Goal: Information Seeking & Learning: Learn about a topic

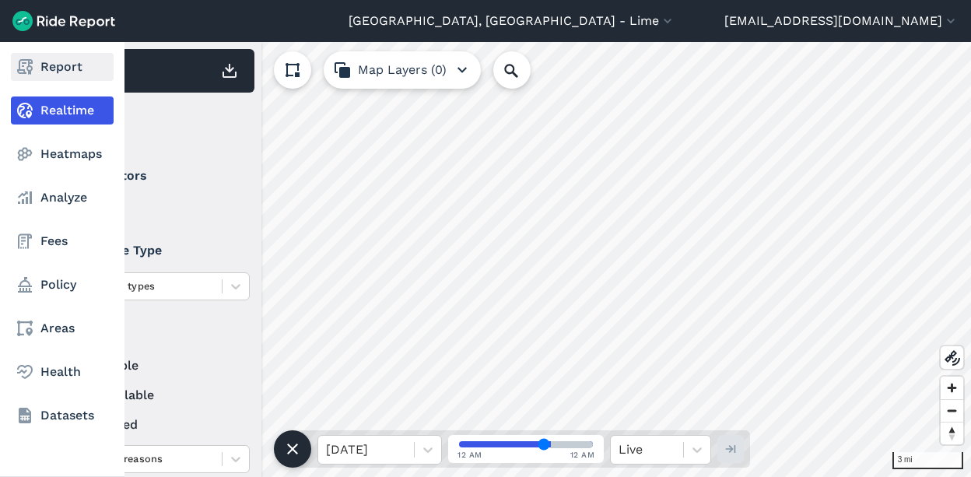
click at [72, 67] on link "Report" at bounding box center [62, 67] width 103 height 28
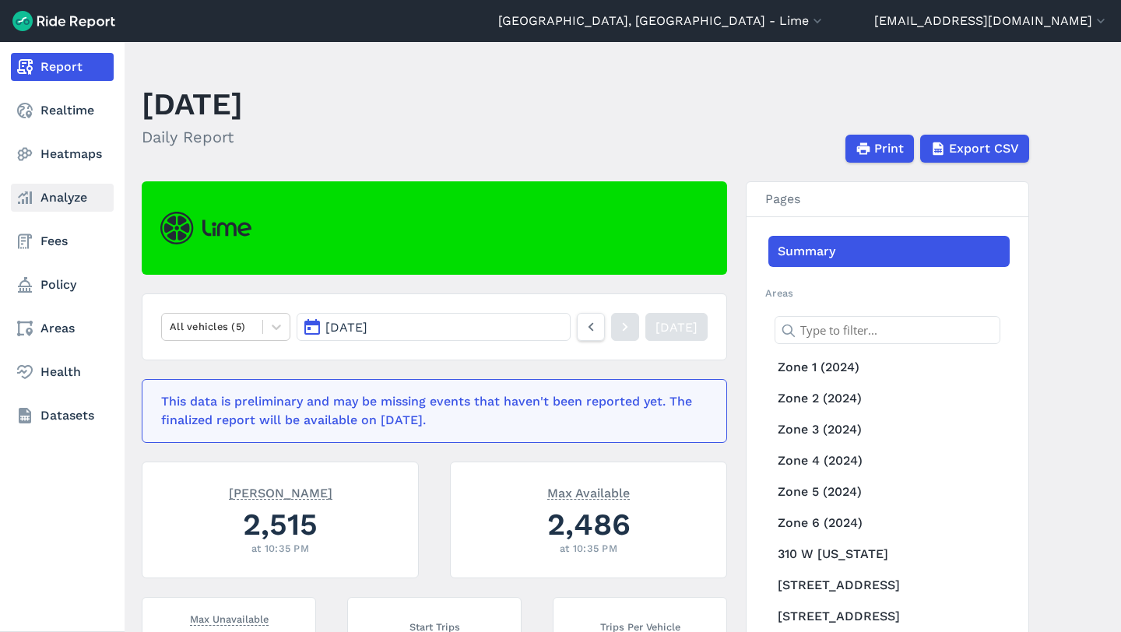
click at [47, 200] on link "Analyze" at bounding box center [62, 198] width 103 height 28
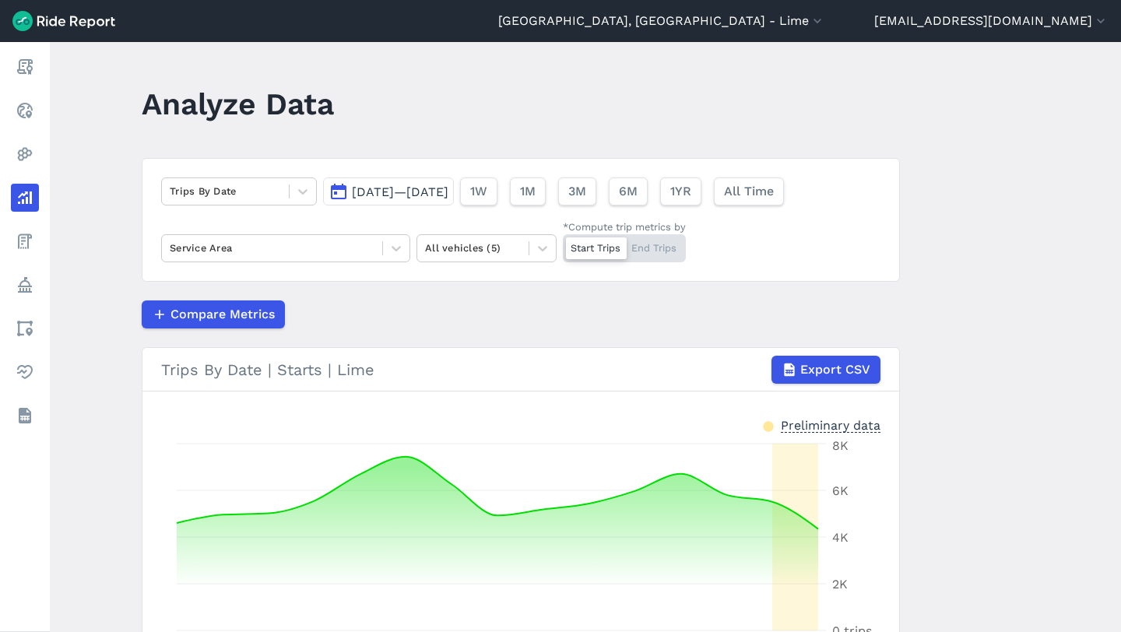
click at [433, 186] on span "[DATE]—[DATE]" at bounding box center [400, 191] width 96 height 15
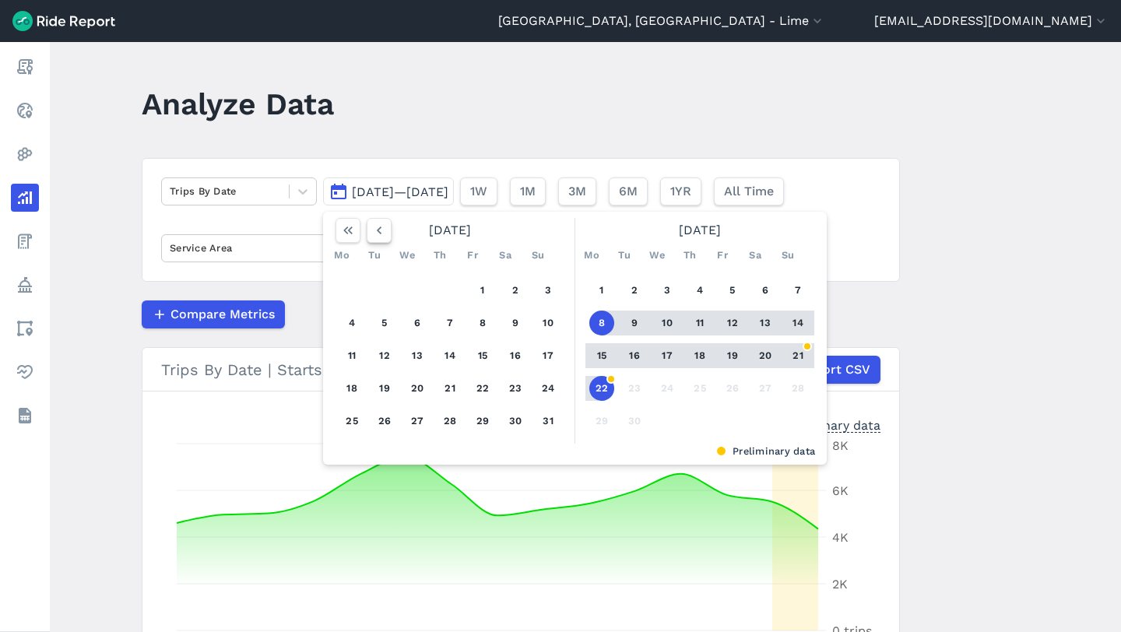
click at [381, 224] on icon "button" at bounding box center [379, 231] width 16 height 16
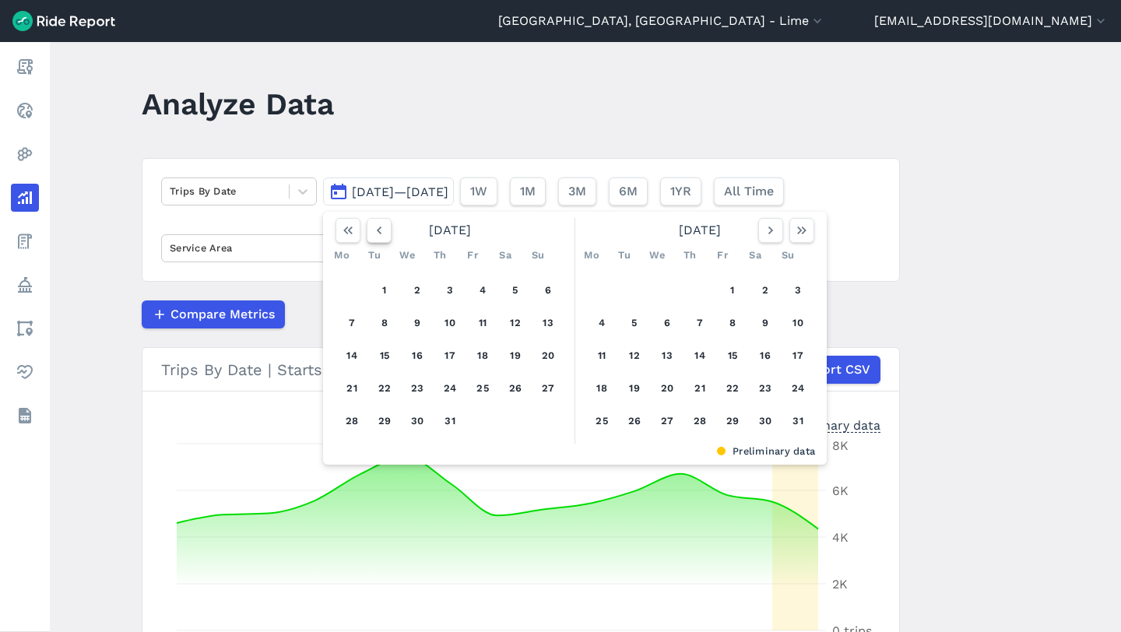
click at [381, 224] on icon "button" at bounding box center [379, 231] width 16 height 16
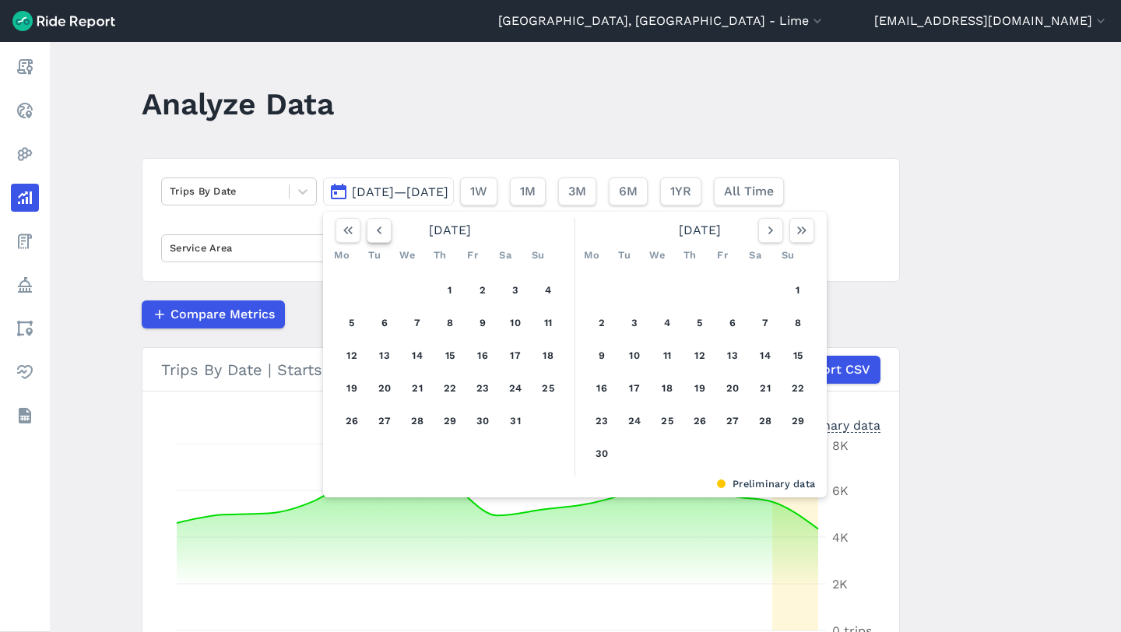
click at [381, 224] on icon "button" at bounding box center [379, 231] width 16 height 16
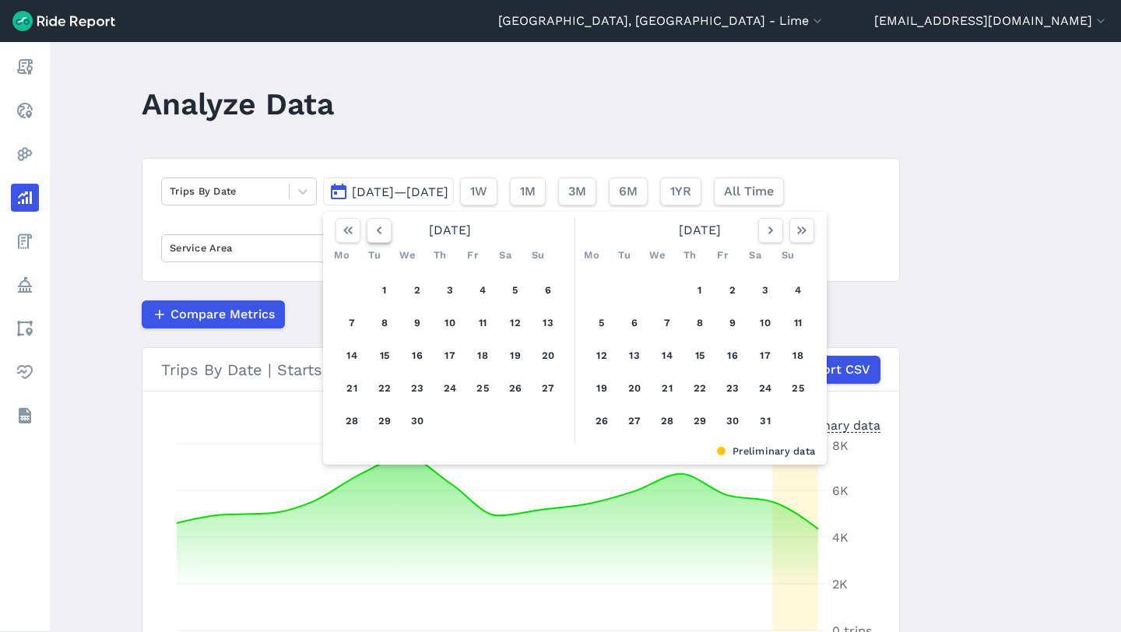
click at [381, 224] on icon "button" at bounding box center [379, 231] width 16 height 16
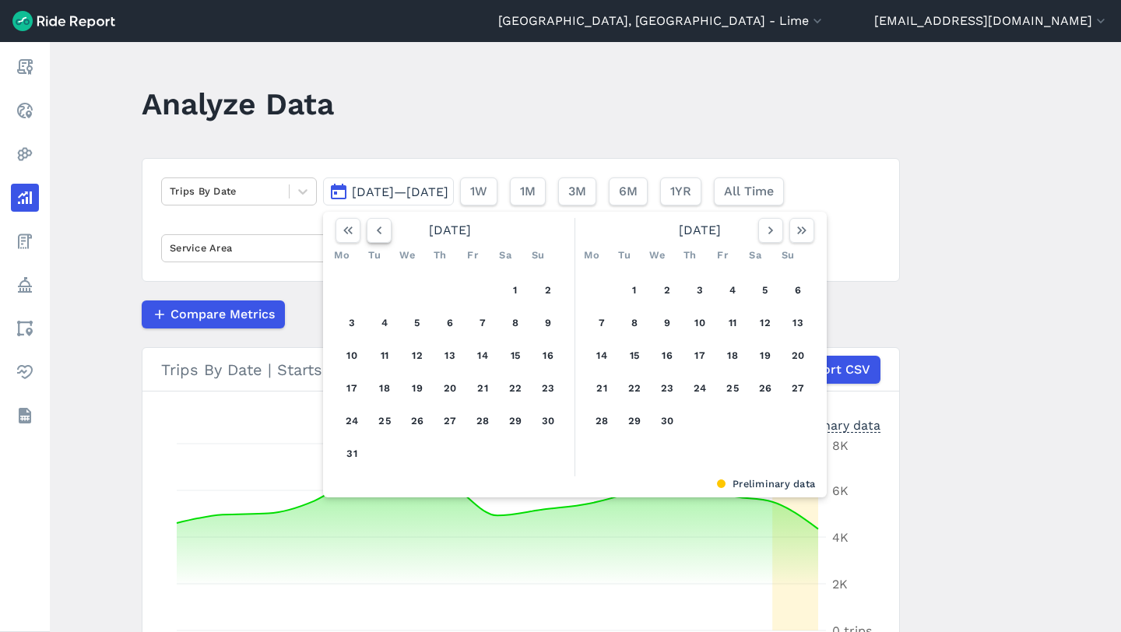
click at [381, 224] on icon "button" at bounding box center [379, 231] width 16 height 16
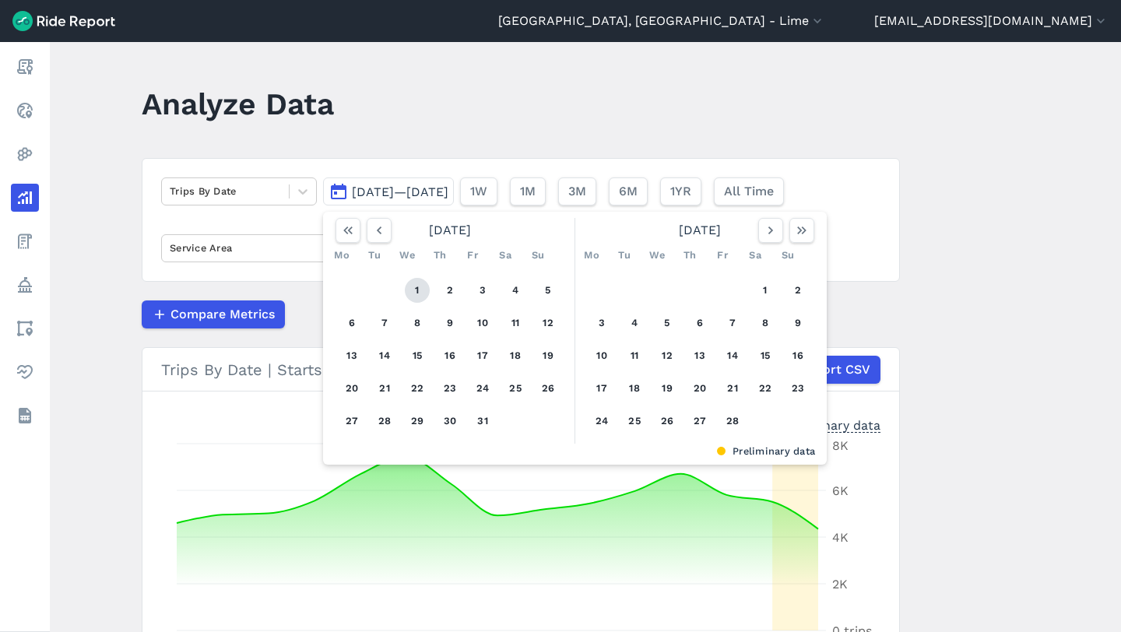
click at [412, 288] on button "1" at bounding box center [417, 290] width 25 height 25
click at [795, 222] on button "button" at bounding box center [801, 230] width 25 height 25
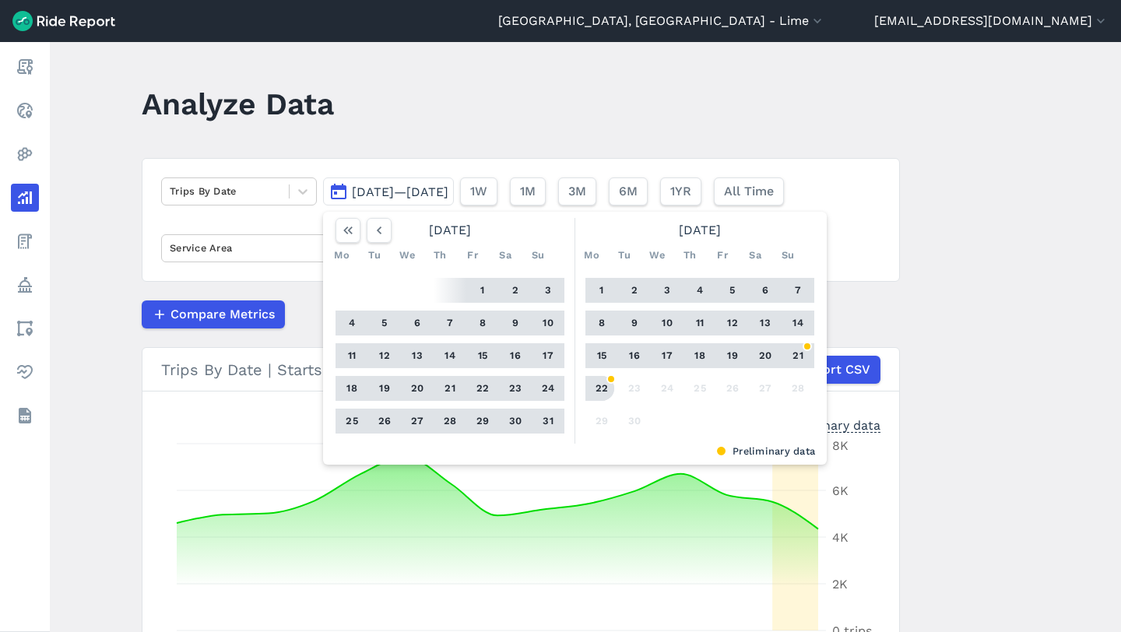
click at [596, 382] on button "22" at bounding box center [601, 388] width 25 height 25
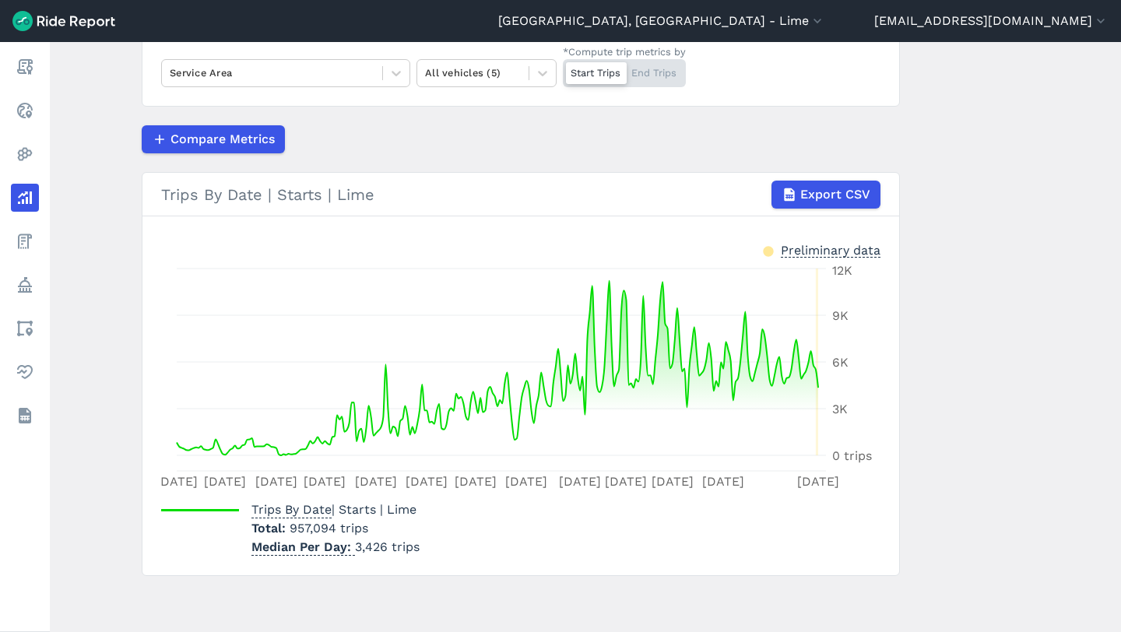
scroll to position [121, 0]
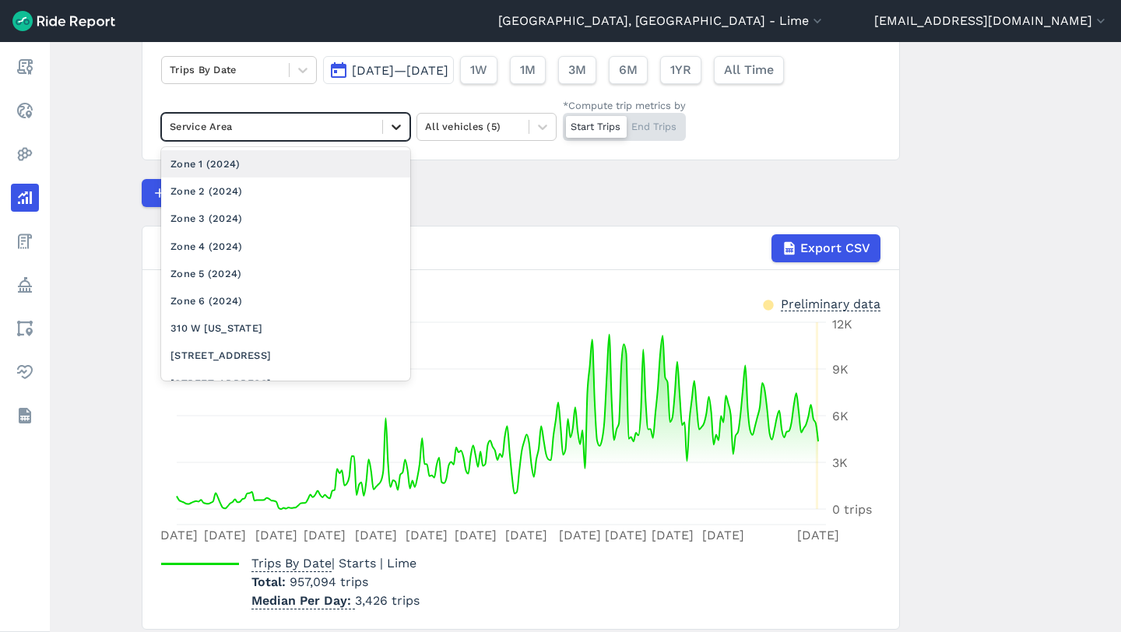
click at [391, 132] on icon at bounding box center [396, 127] width 16 height 16
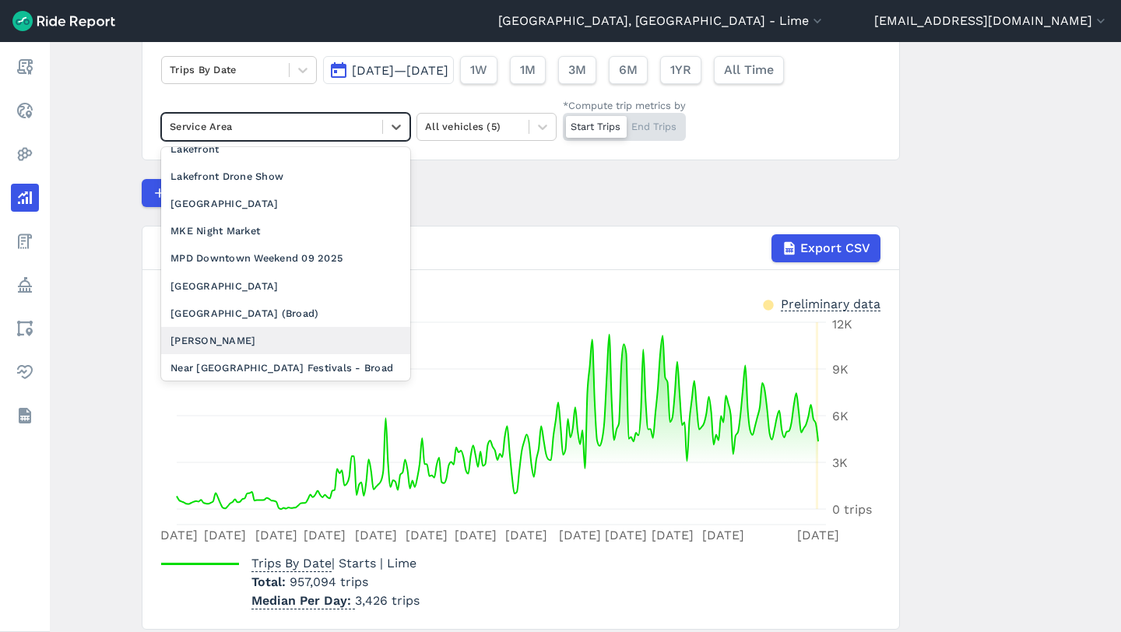
scroll to position [1184, 0]
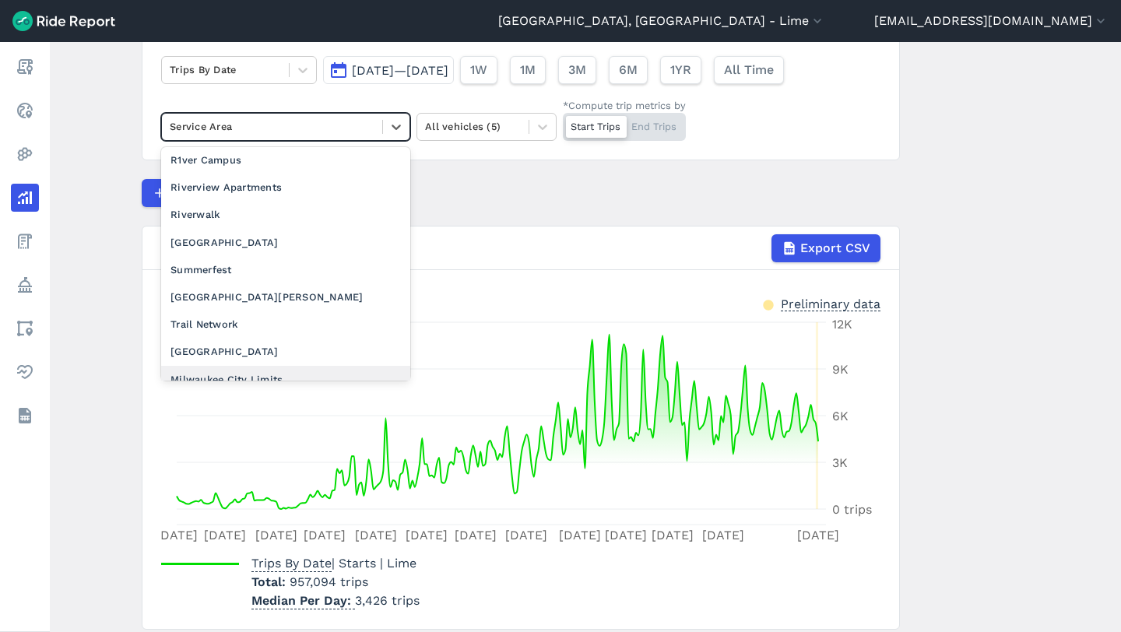
click at [268, 366] on div "Milwaukee City Limits" at bounding box center [285, 379] width 249 height 27
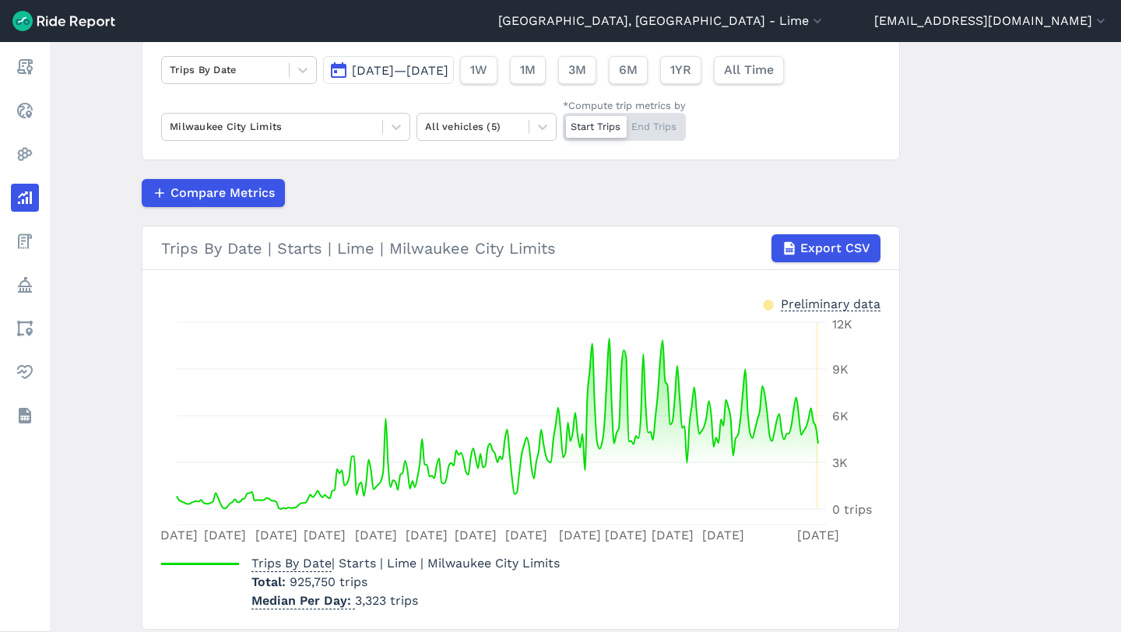
click at [454, 79] on button "[DATE]—[DATE]" at bounding box center [388, 70] width 131 height 28
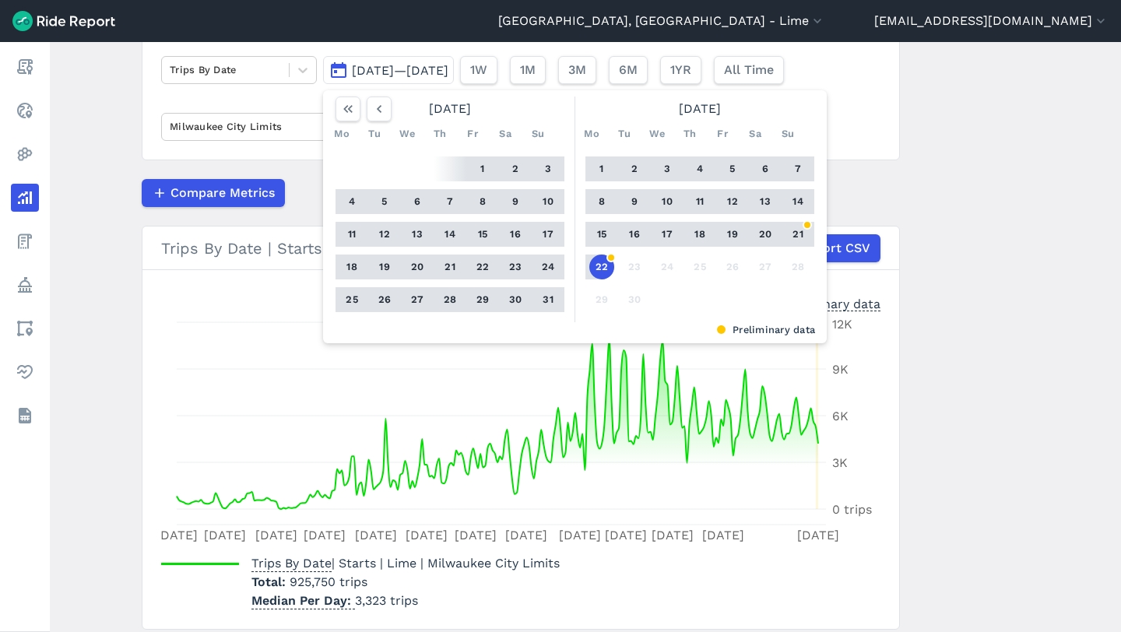
click at [606, 233] on button "15" at bounding box center [601, 234] width 25 height 25
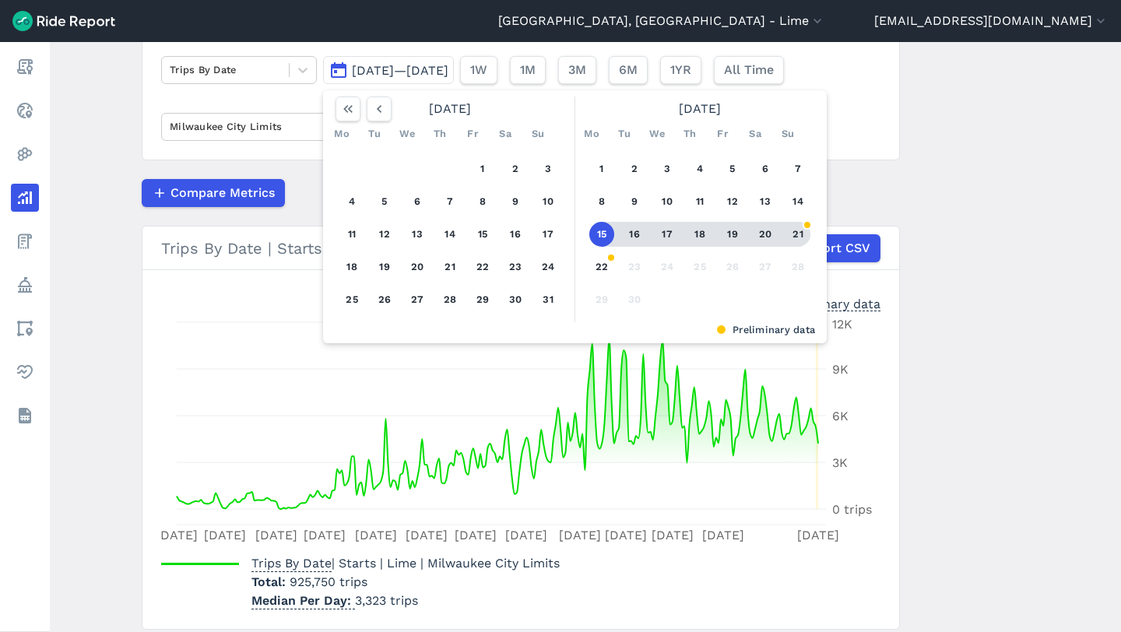
click at [799, 225] on button "21" at bounding box center [797, 234] width 25 height 25
